Goal: Task Accomplishment & Management: Use online tool/utility

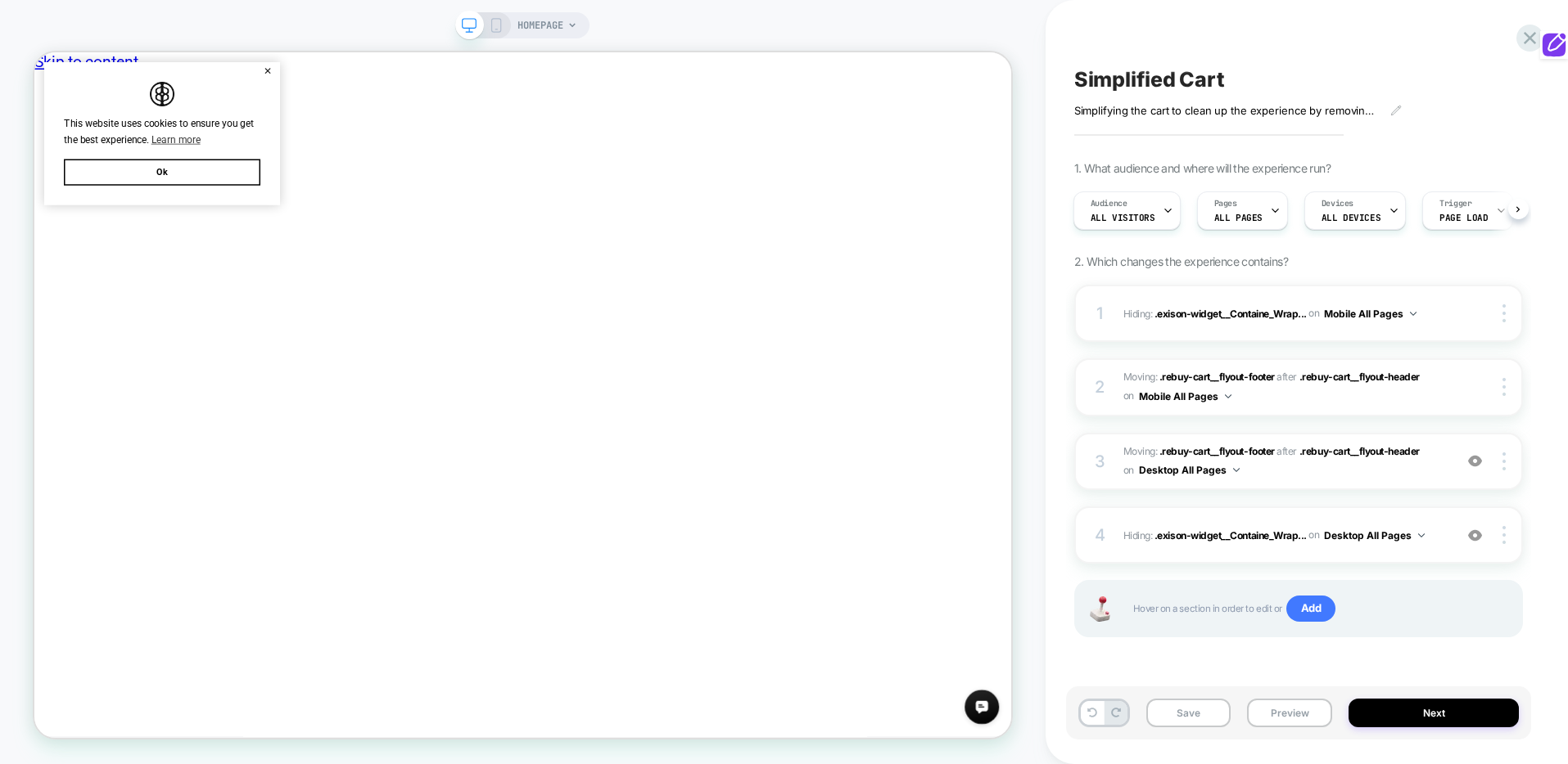
scroll to position [0, 463]
click at [193, 221] on button "Ok" at bounding box center [205, 212] width 262 height 35
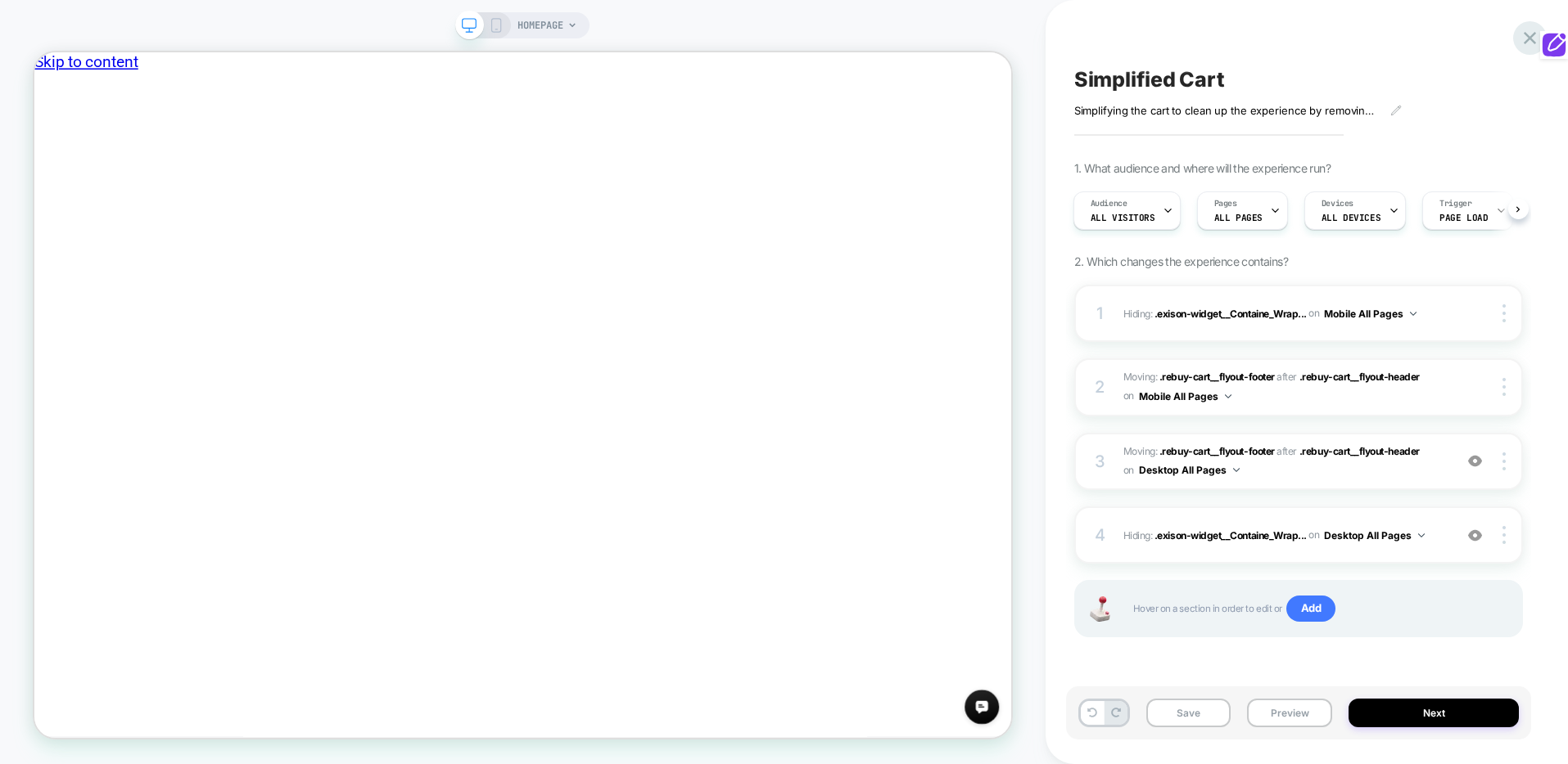
scroll to position [0, 677]
click at [1173, 709] on button "Save" at bounding box center [1189, 713] width 85 height 29
drag, startPoint x: 1530, startPoint y: 41, endPoint x: 1518, endPoint y: 54, distance: 17.7
click at [1530, 42] on icon at bounding box center [1530, 38] width 22 height 22
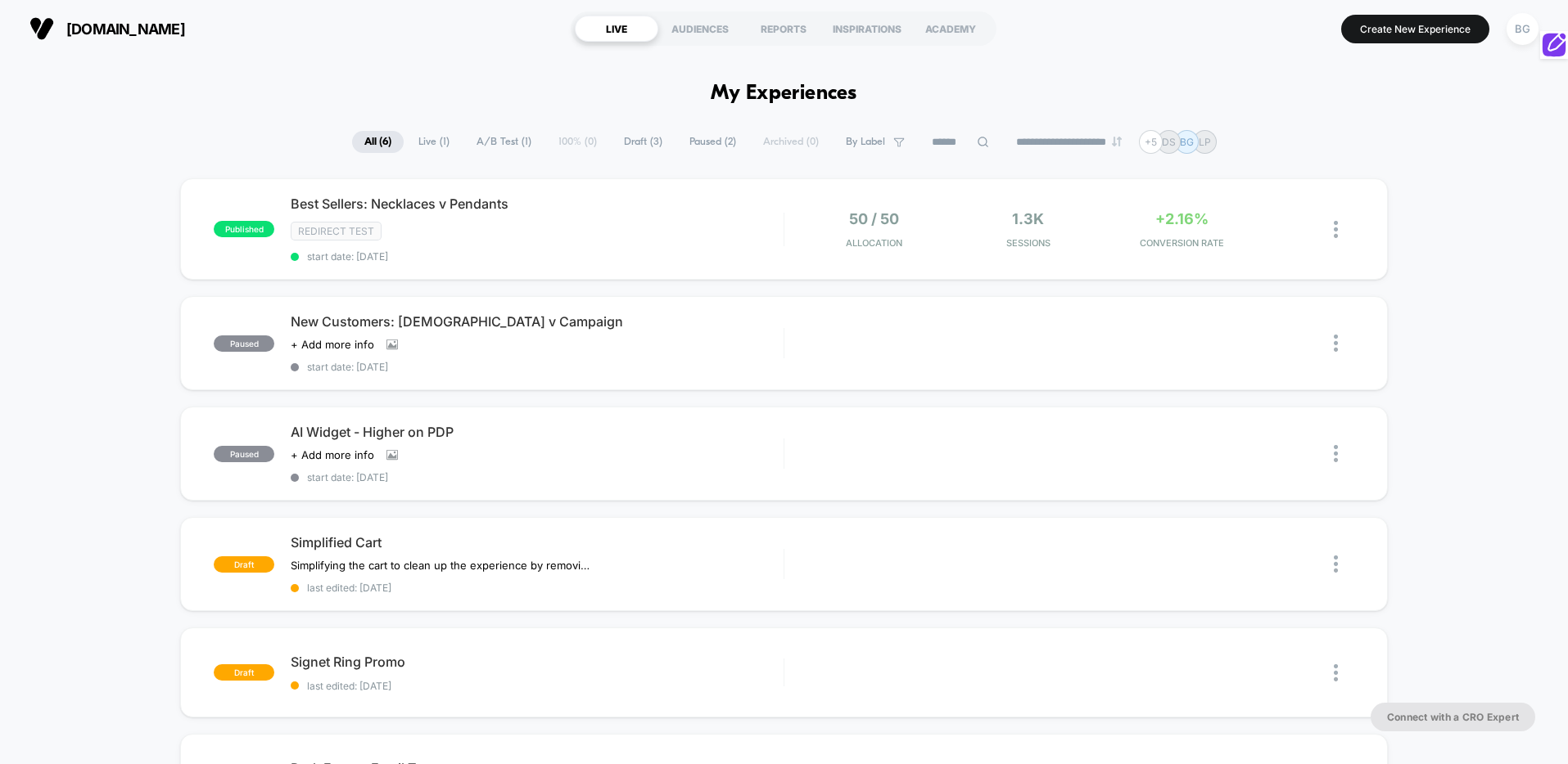
click at [1399, 30] on button "Create New Experience" at bounding box center [1415, 29] width 148 height 29
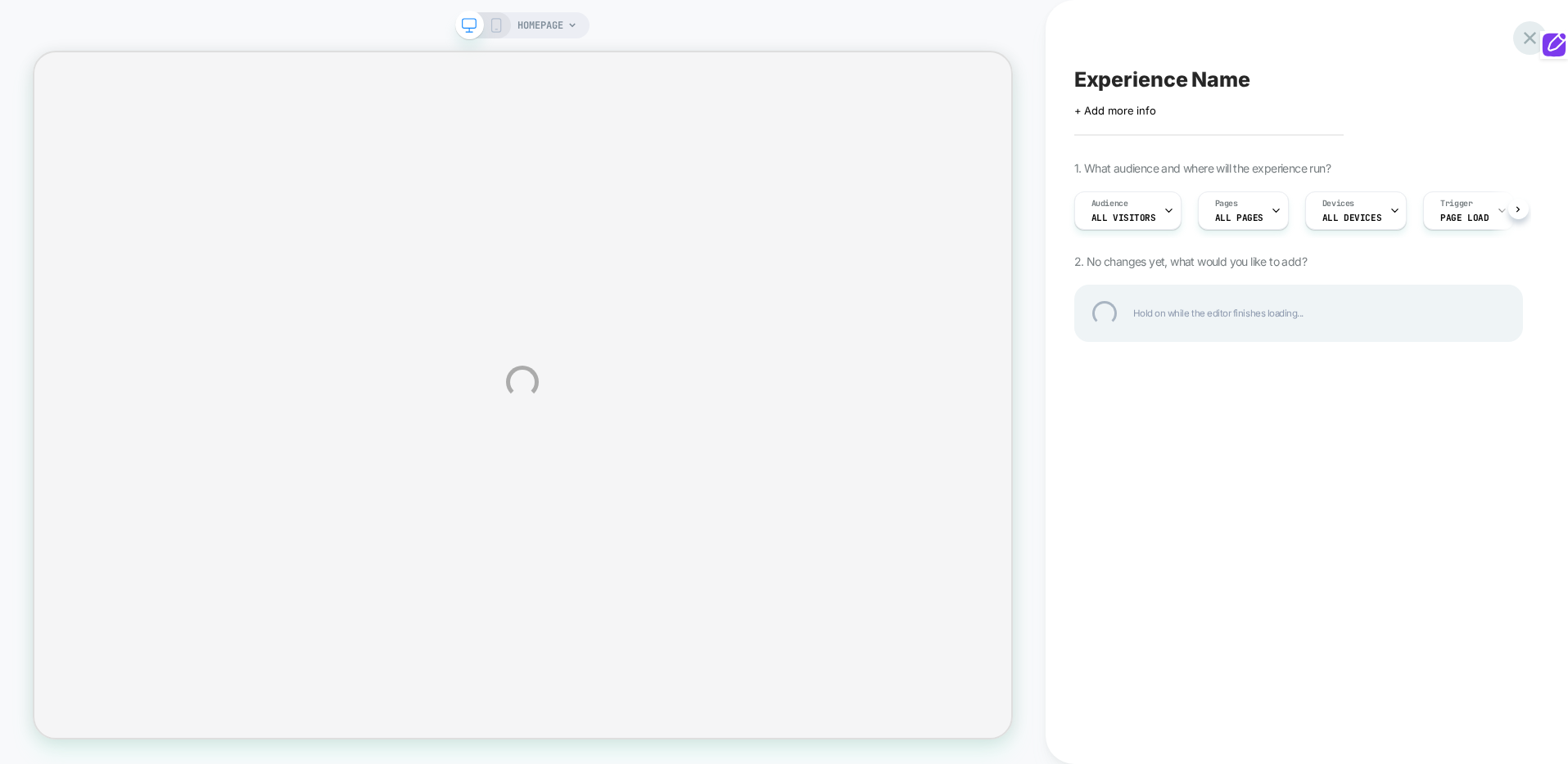
click at [1524, 43] on div at bounding box center [1529, 37] width 33 height 33
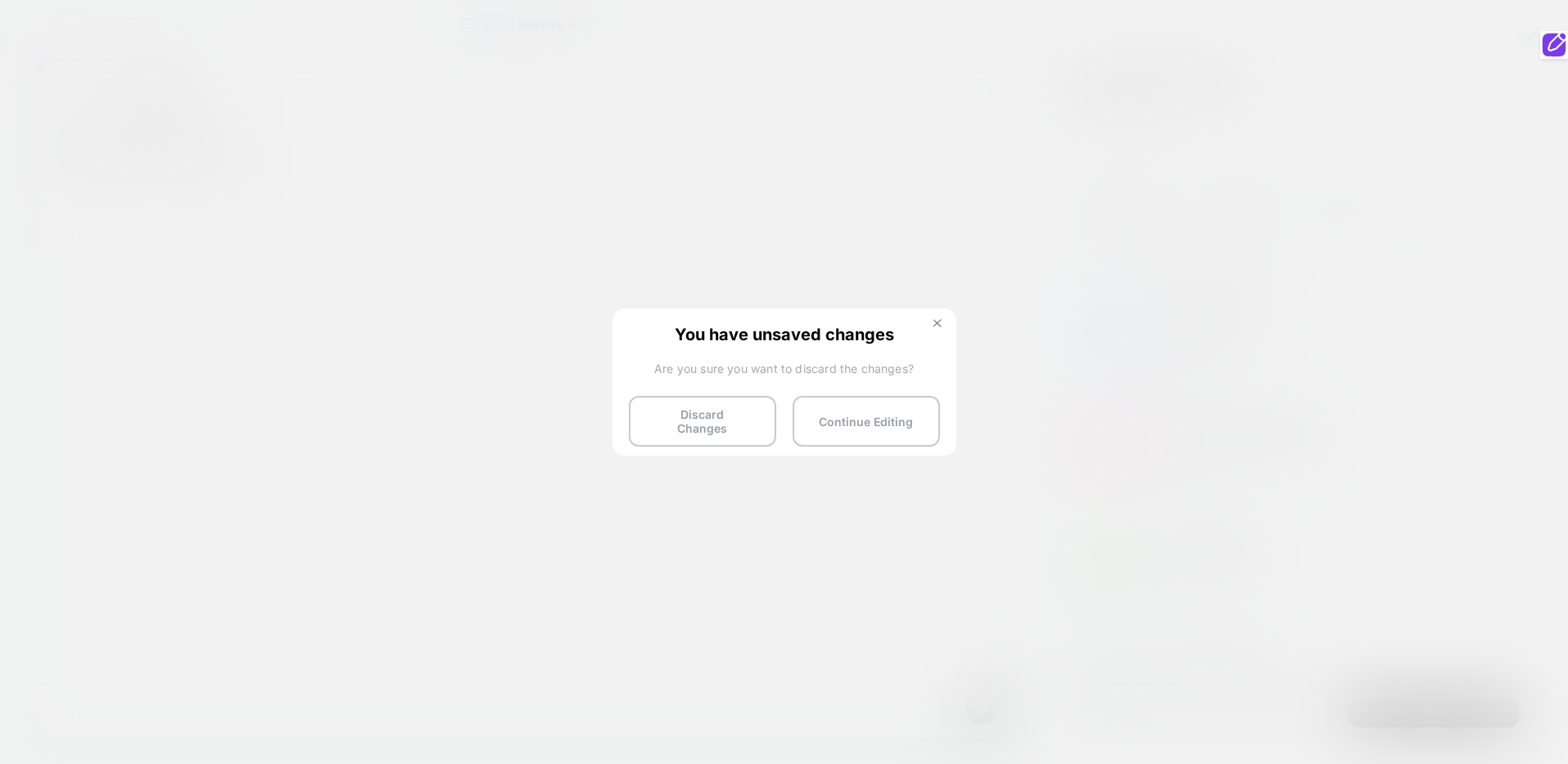
click at [939, 323] on img at bounding box center [938, 324] width 9 height 8
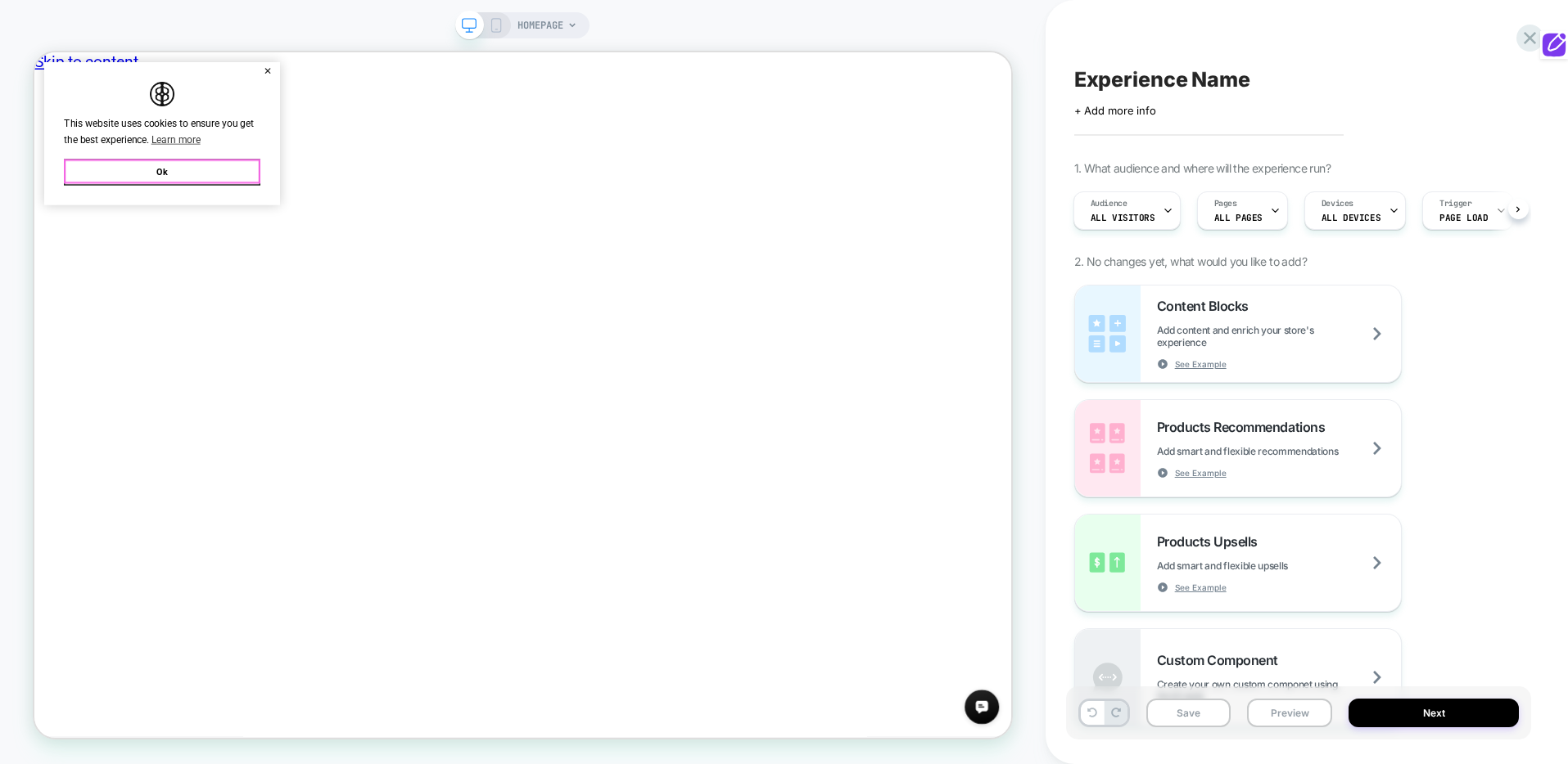
click at [148, 210] on button "Ok" at bounding box center [205, 212] width 262 height 35
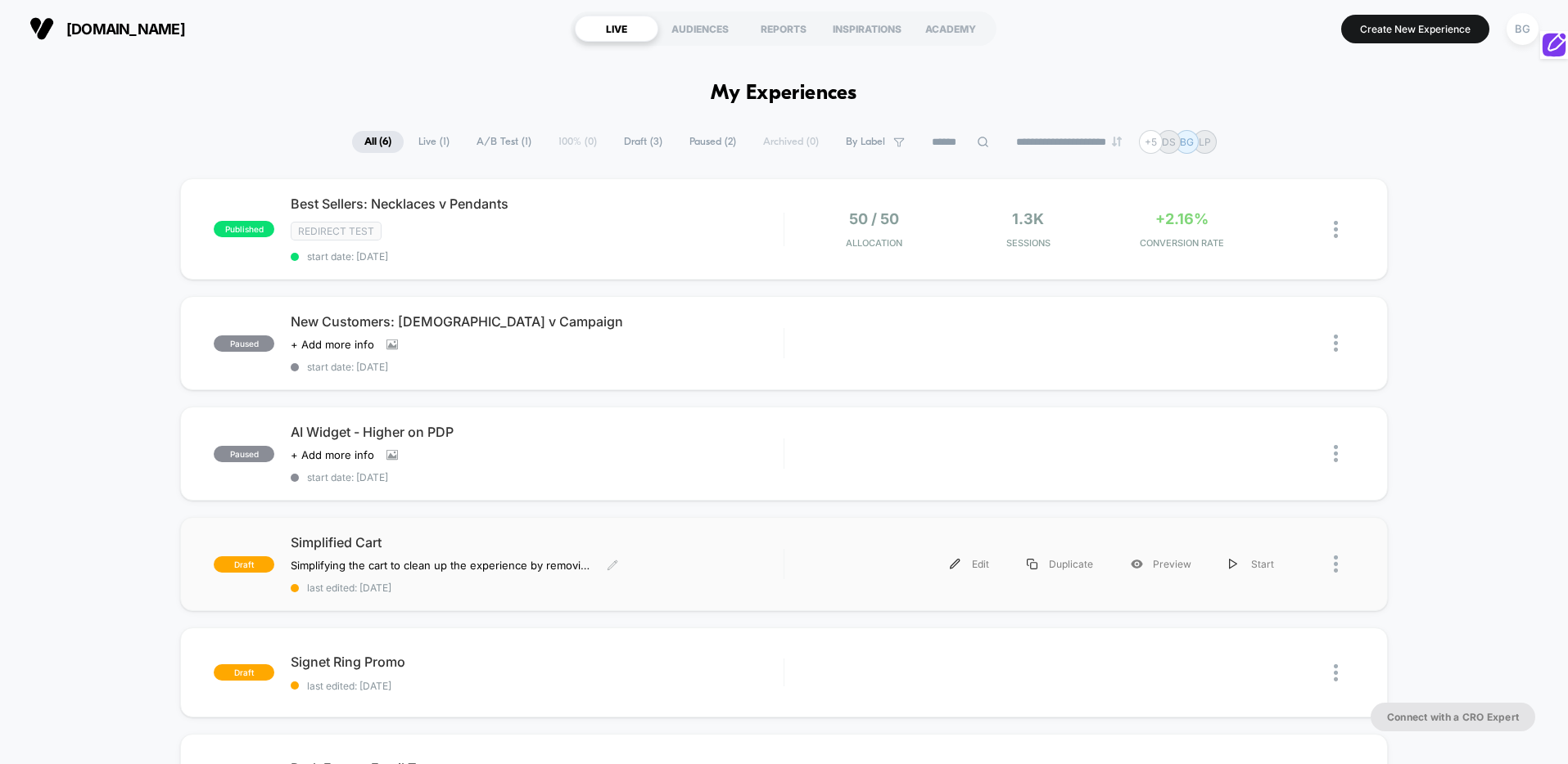
click at [677, 563] on div "Simplified Cart Simplifying the cart to clean up the experience by removing and…" at bounding box center [537, 564] width 493 height 59
